Goal: Task Accomplishment & Management: Manage account settings

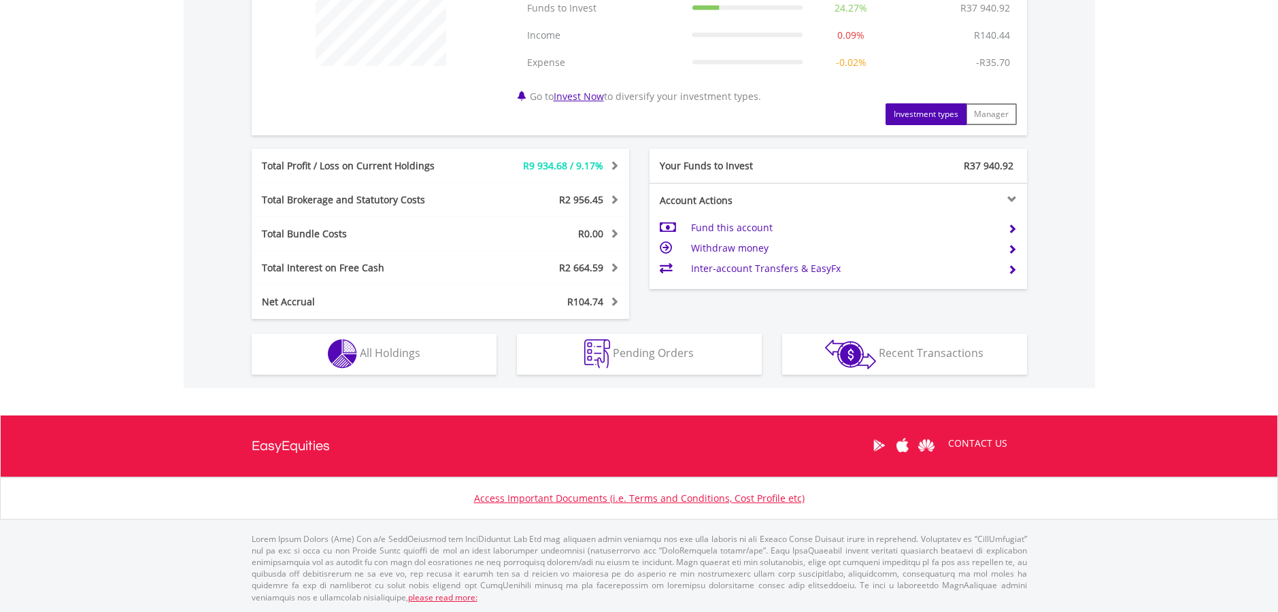
scroll to position [131, 258]
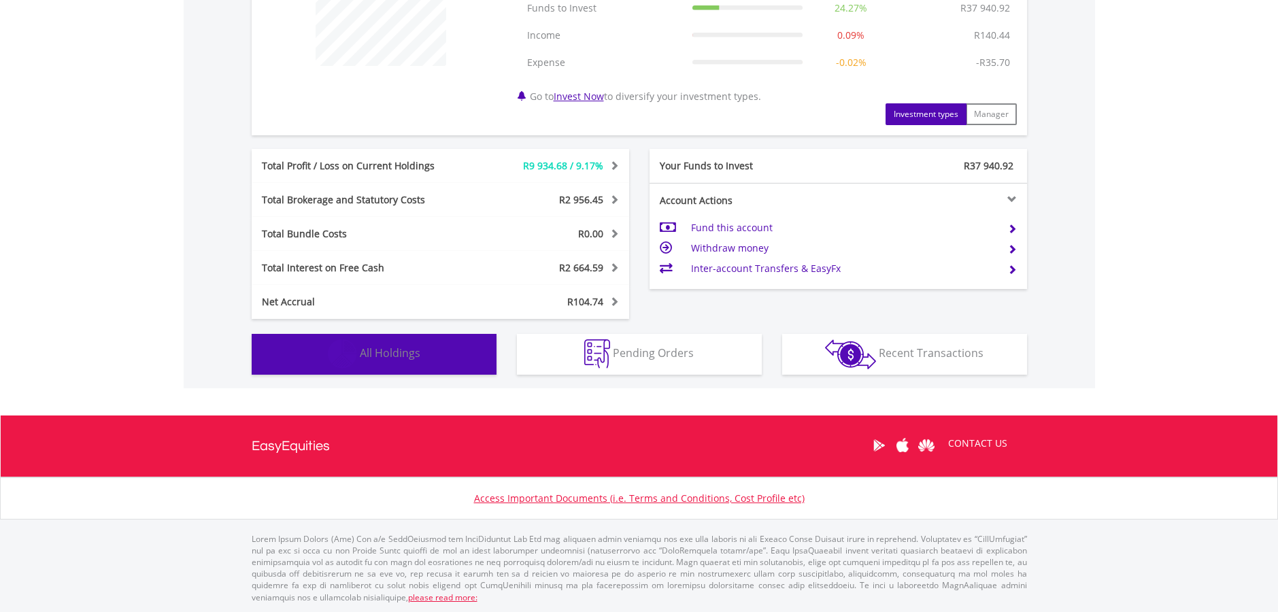
click at [455, 358] on button "Holdings All Holdings" at bounding box center [374, 354] width 245 height 41
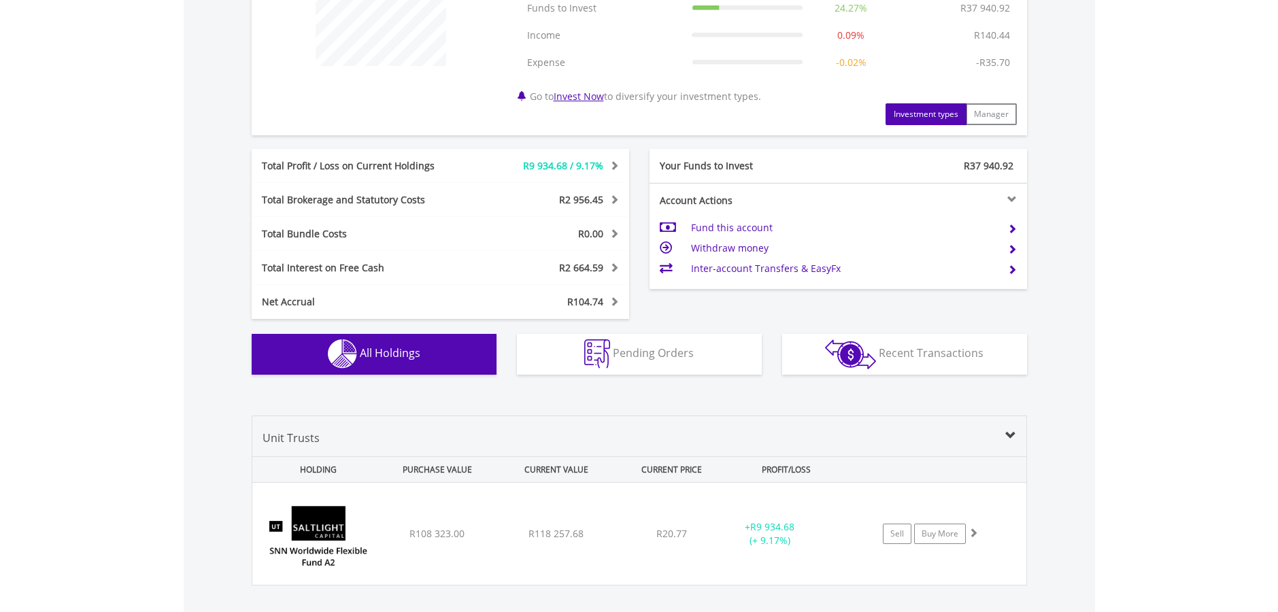
scroll to position [817, 0]
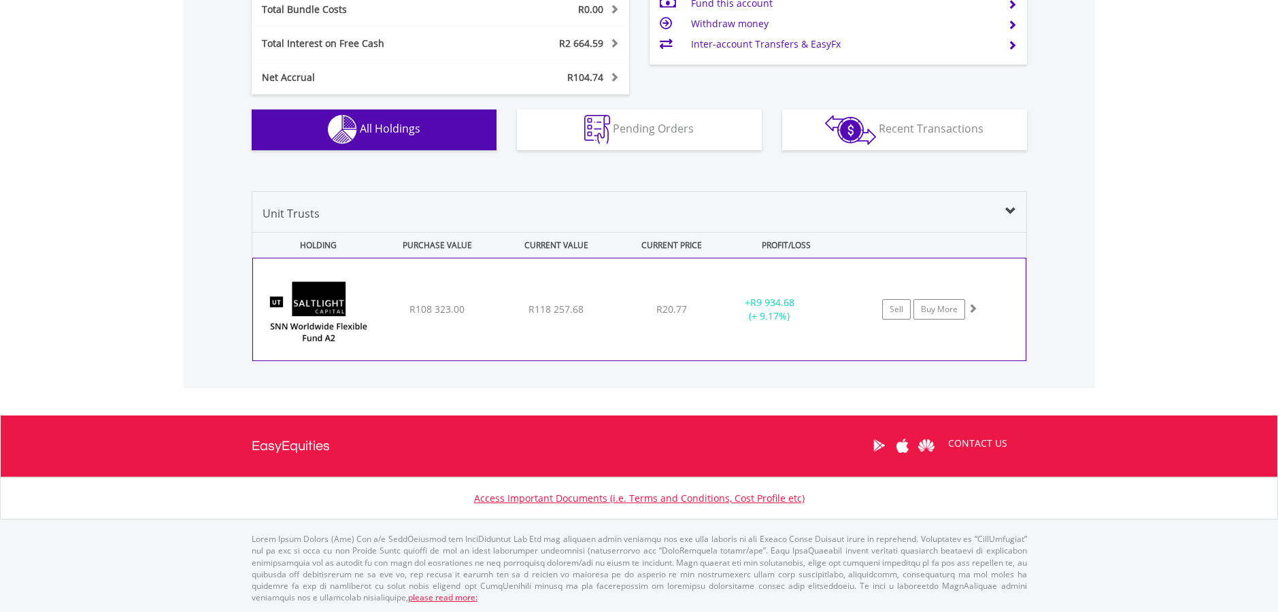
click at [477, 340] on div "﻿ SaltLight SNN Worldwide Flexible Fund 2 R108 323.00 R118 257.68 R20.77 + R9 9…" at bounding box center [639, 309] width 773 height 102
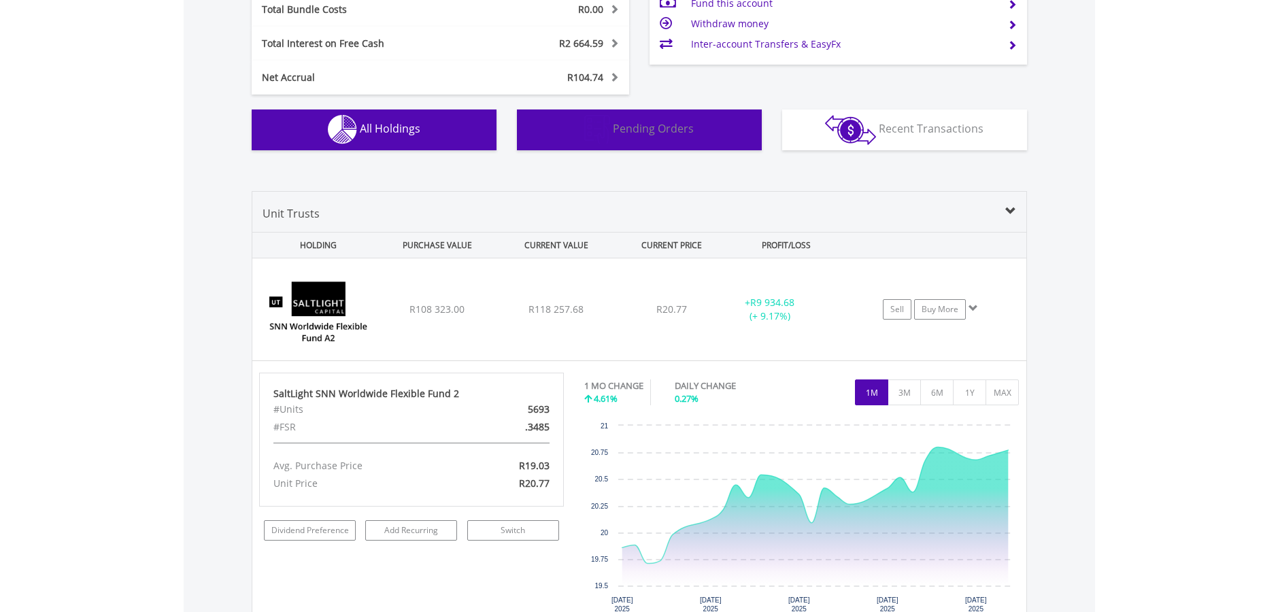
click at [631, 144] on button "Pending Orders Pending Orders" at bounding box center [639, 129] width 245 height 41
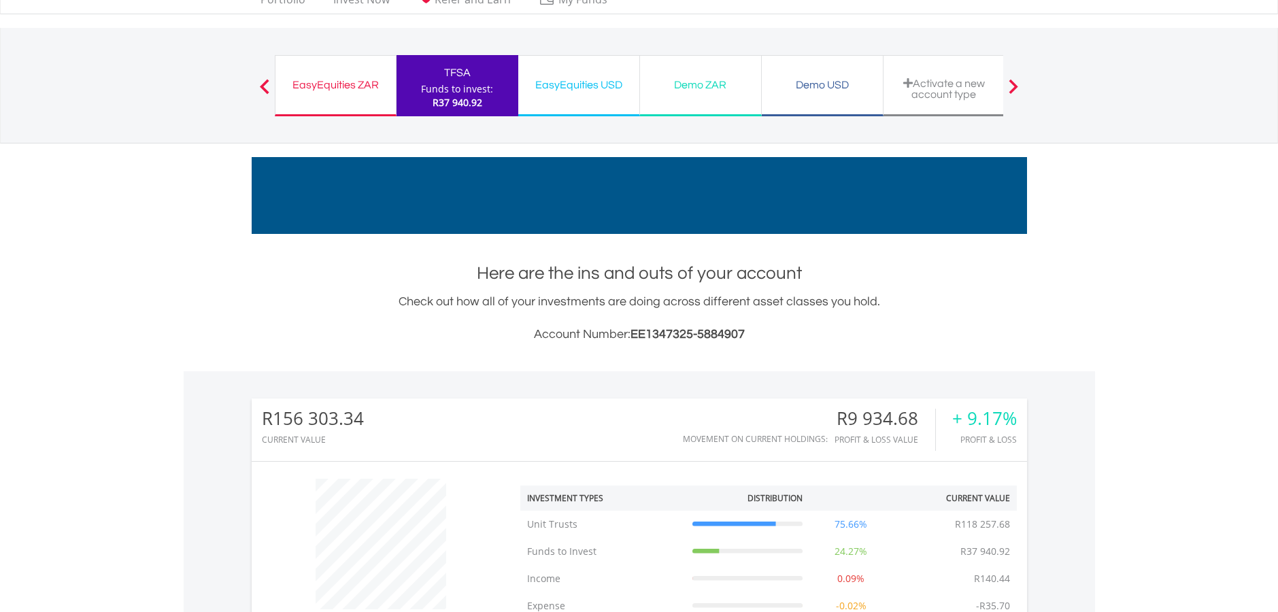
scroll to position [0, 0]
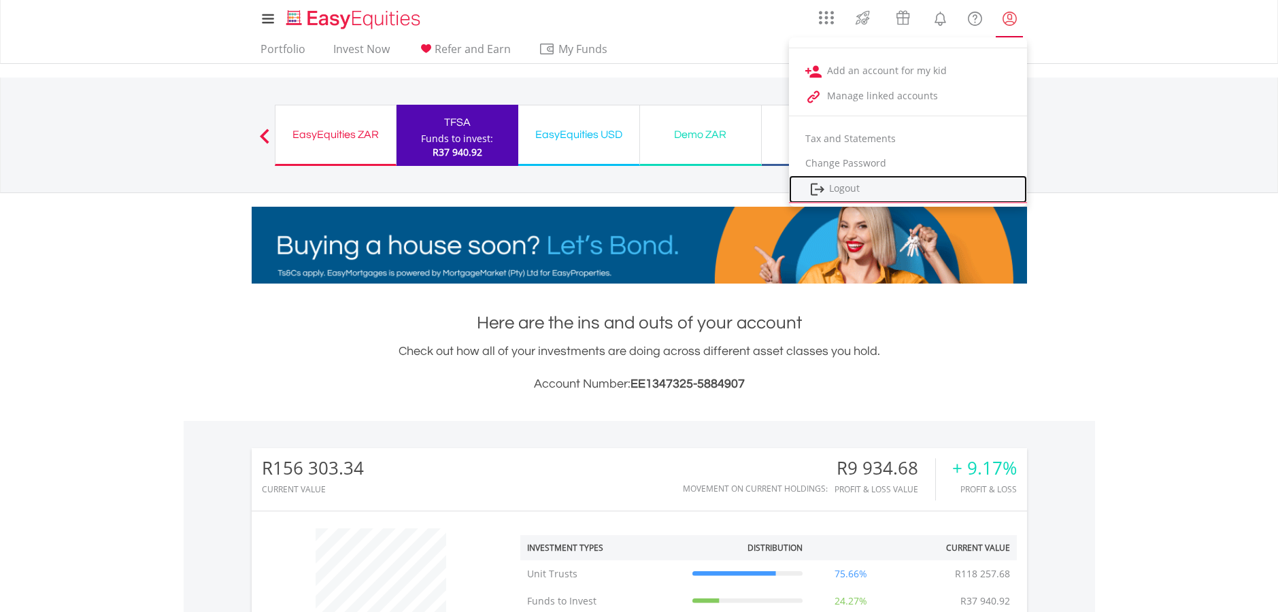
click at [1000, 194] on link "Logout" at bounding box center [908, 189] width 238 height 28
